Goal: Information Seeking & Learning: Learn about a topic

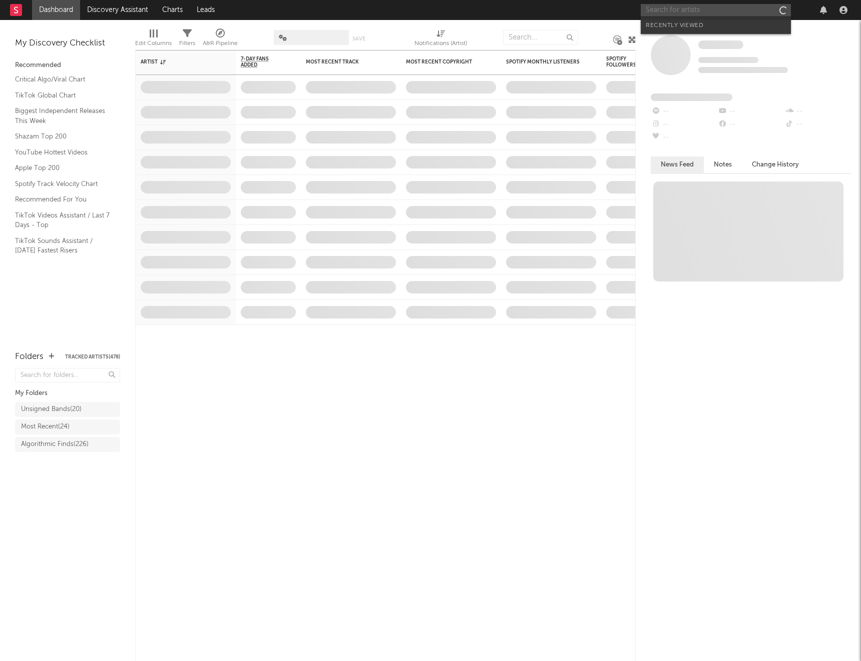
click at [703, 10] on input "text" at bounding box center [715, 10] width 150 height 13
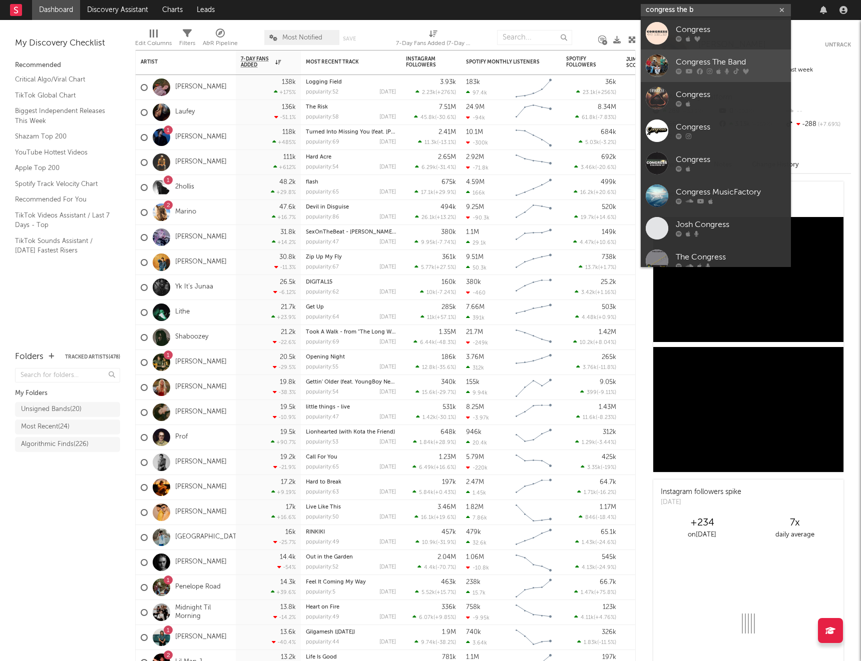
type input "congress the b"
click at [708, 58] on div "Congress The Band" at bounding box center [730, 63] width 110 height 12
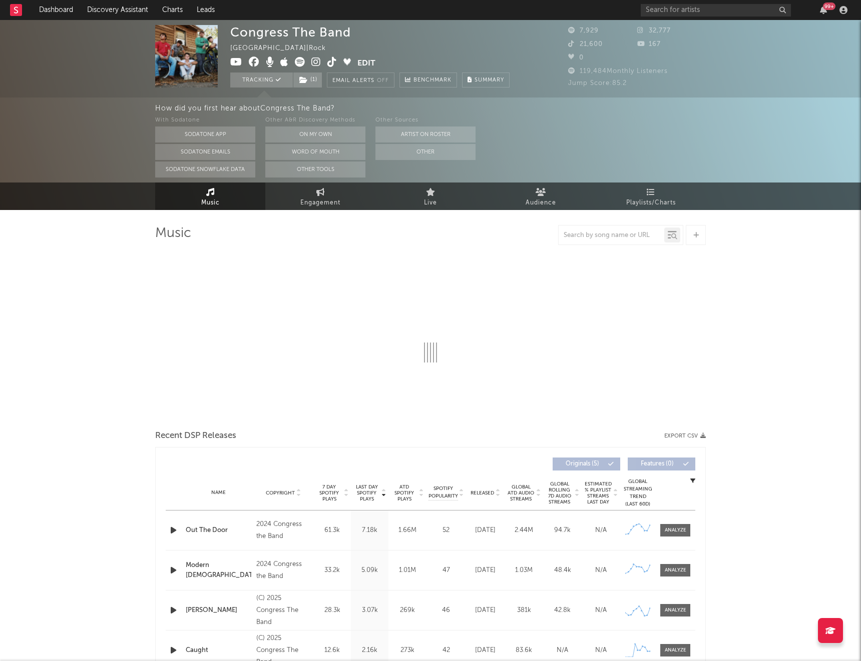
select select "6m"
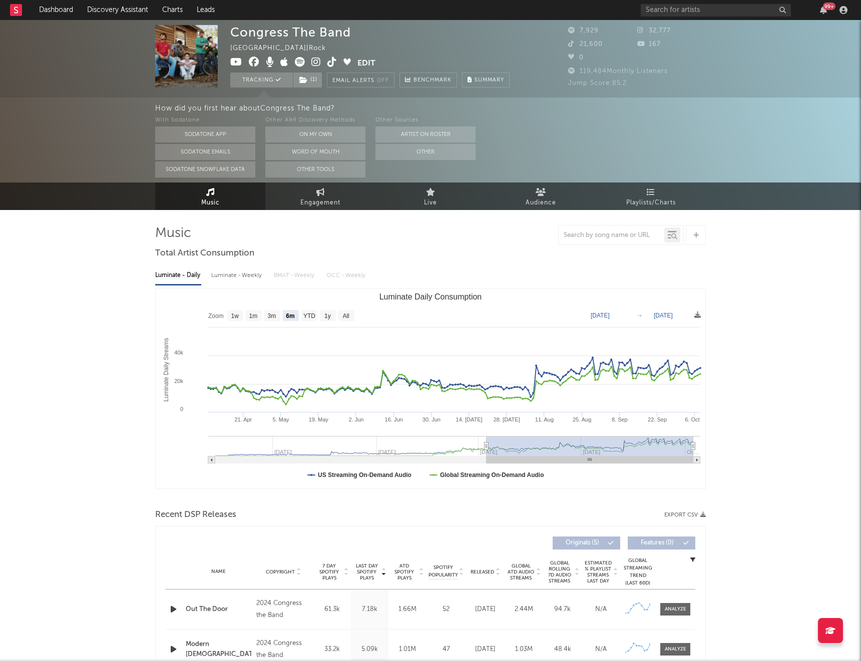
click at [238, 279] on div "Luminate - Weekly" at bounding box center [237, 275] width 53 height 17
select select "6m"
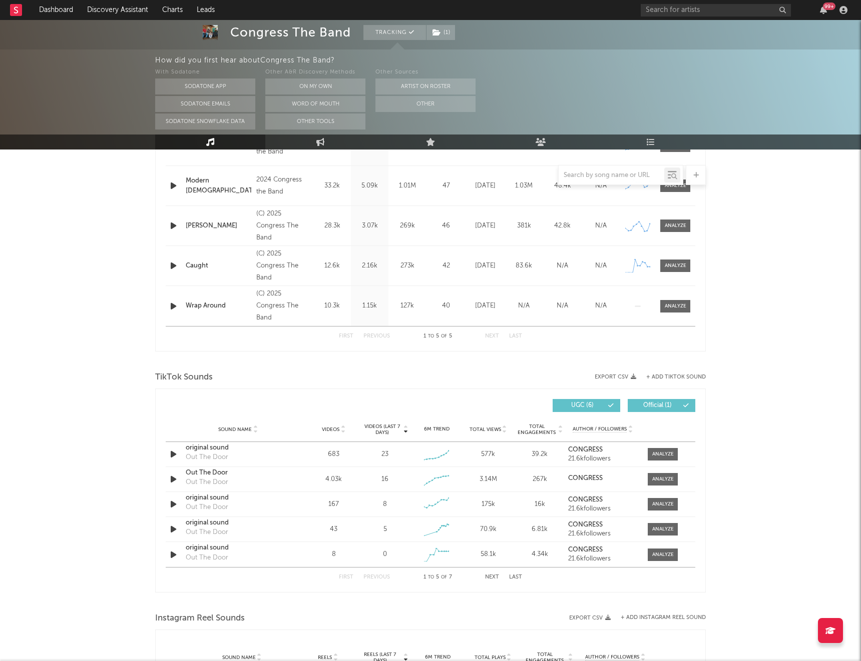
scroll to position [467, 0]
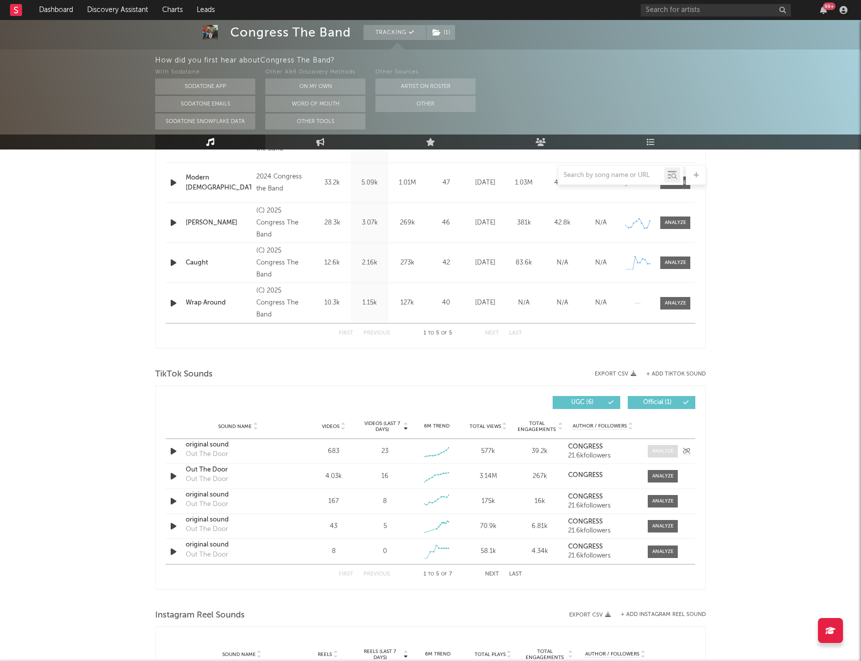
click at [657, 451] on div at bounding box center [663, 452] width 22 height 8
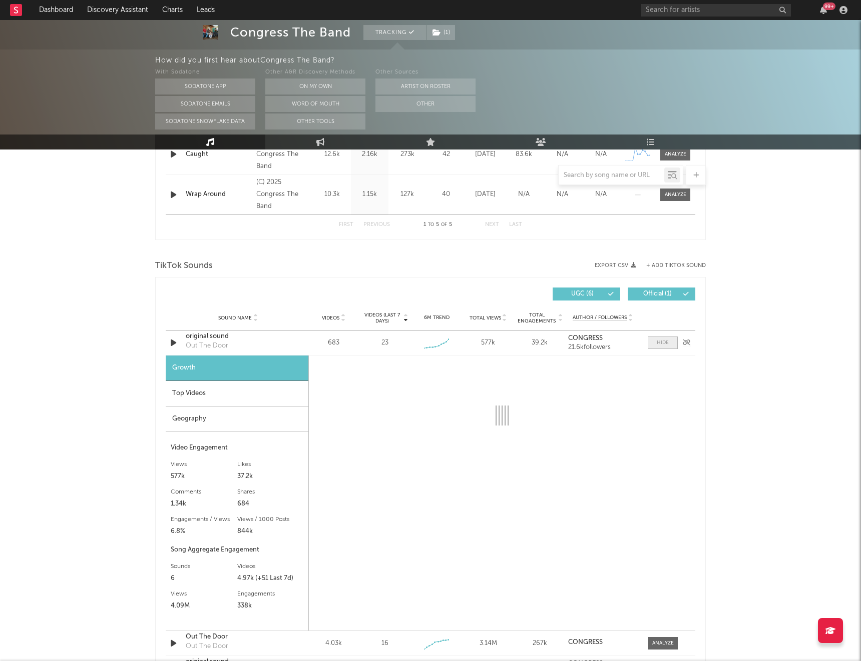
scroll to position [576, 0]
select select "6m"
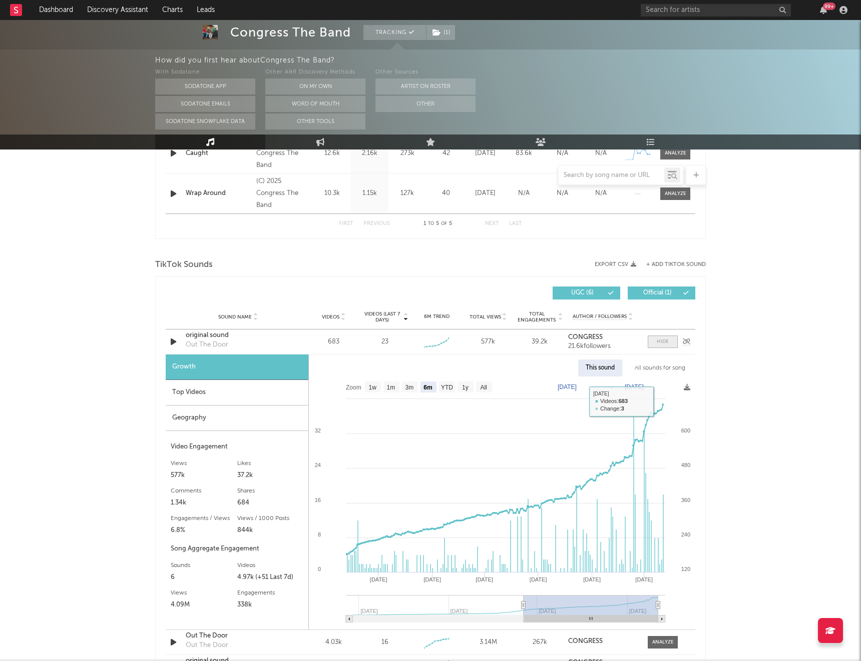
click at [662, 341] on div at bounding box center [662, 342] width 12 height 8
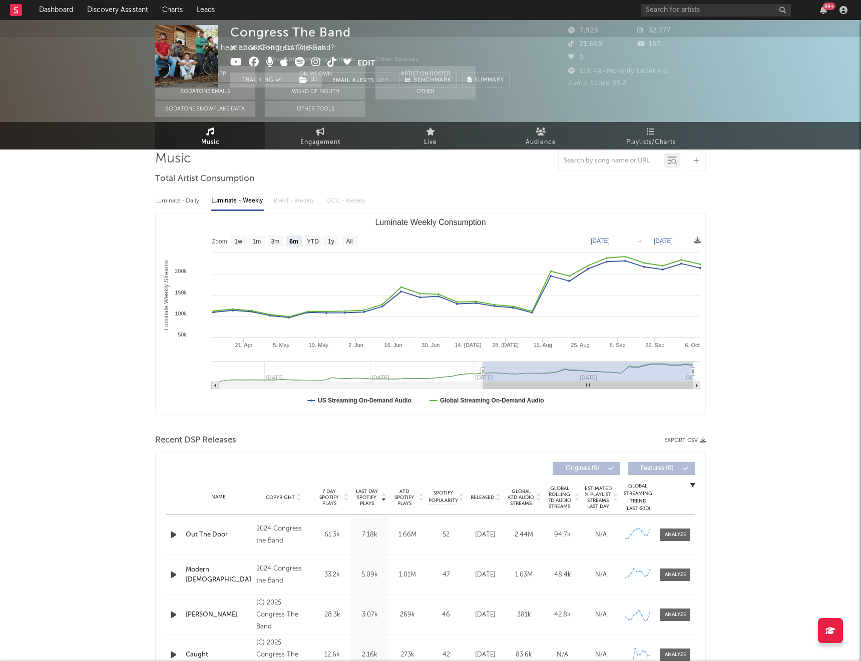
scroll to position [0, 0]
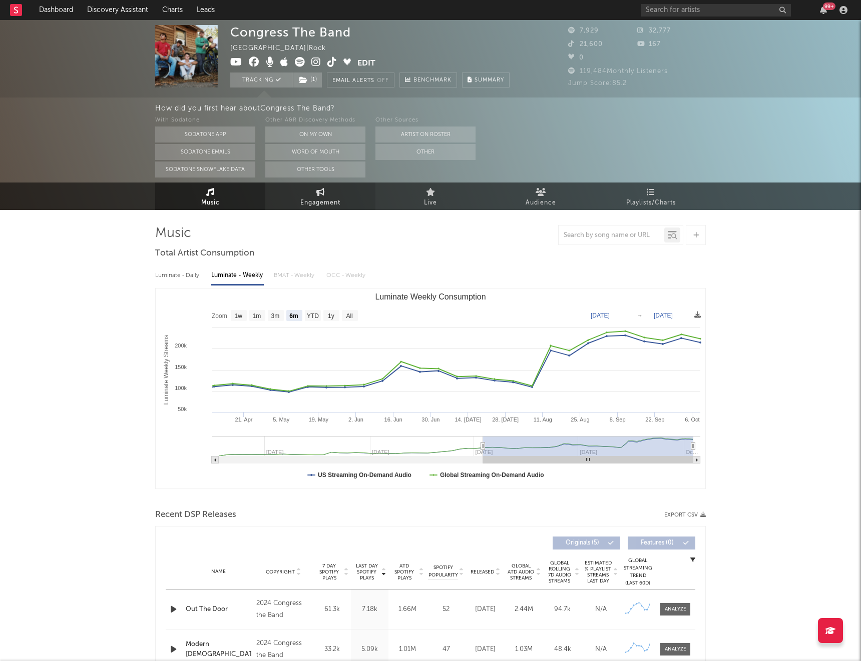
click at [348, 198] on link "Engagement" at bounding box center [320, 197] width 110 height 28
select select "1w"
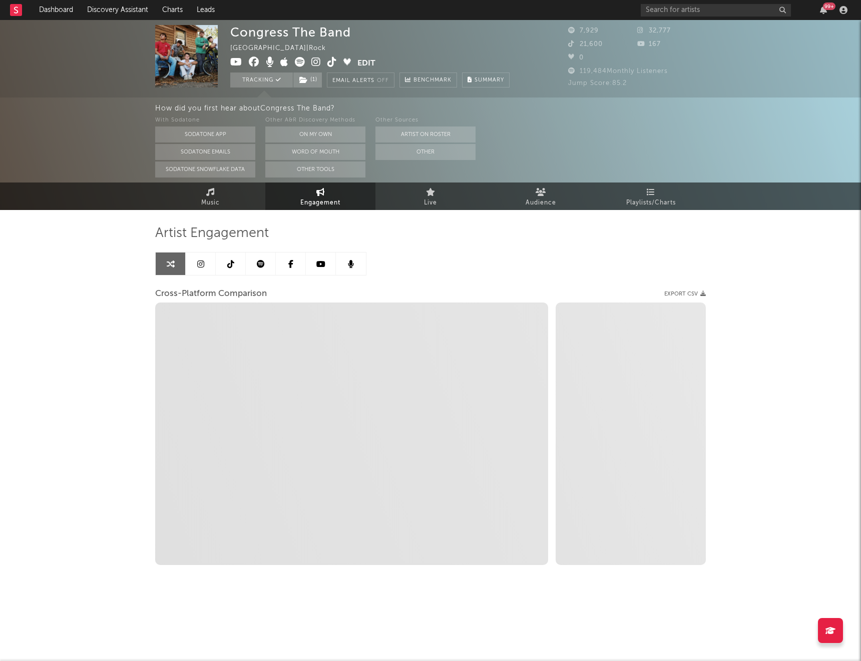
select select "1m"
